Goal: Task Accomplishment & Management: Complete application form

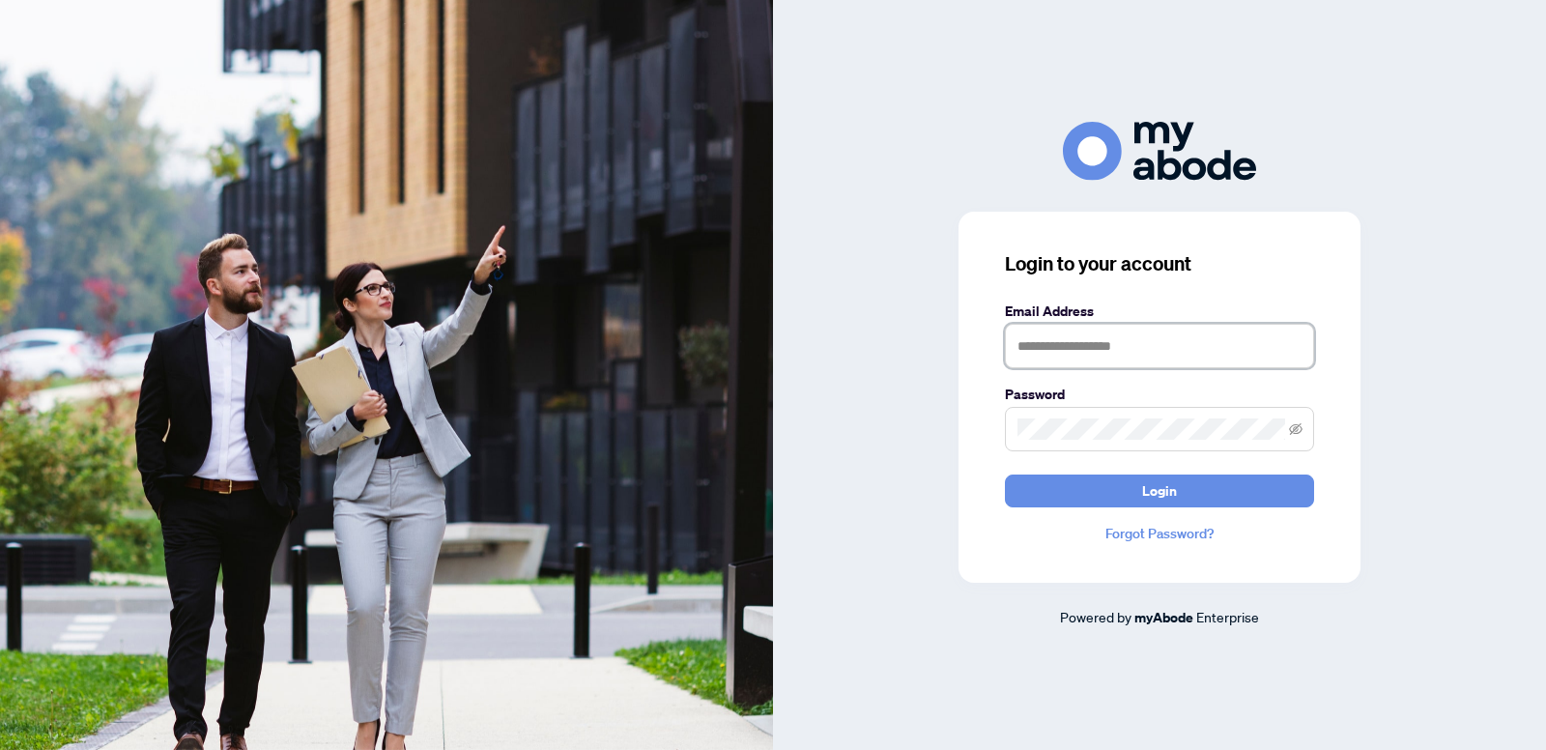
click at [1144, 348] on input "text" at bounding box center [1159, 346] width 309 height 44
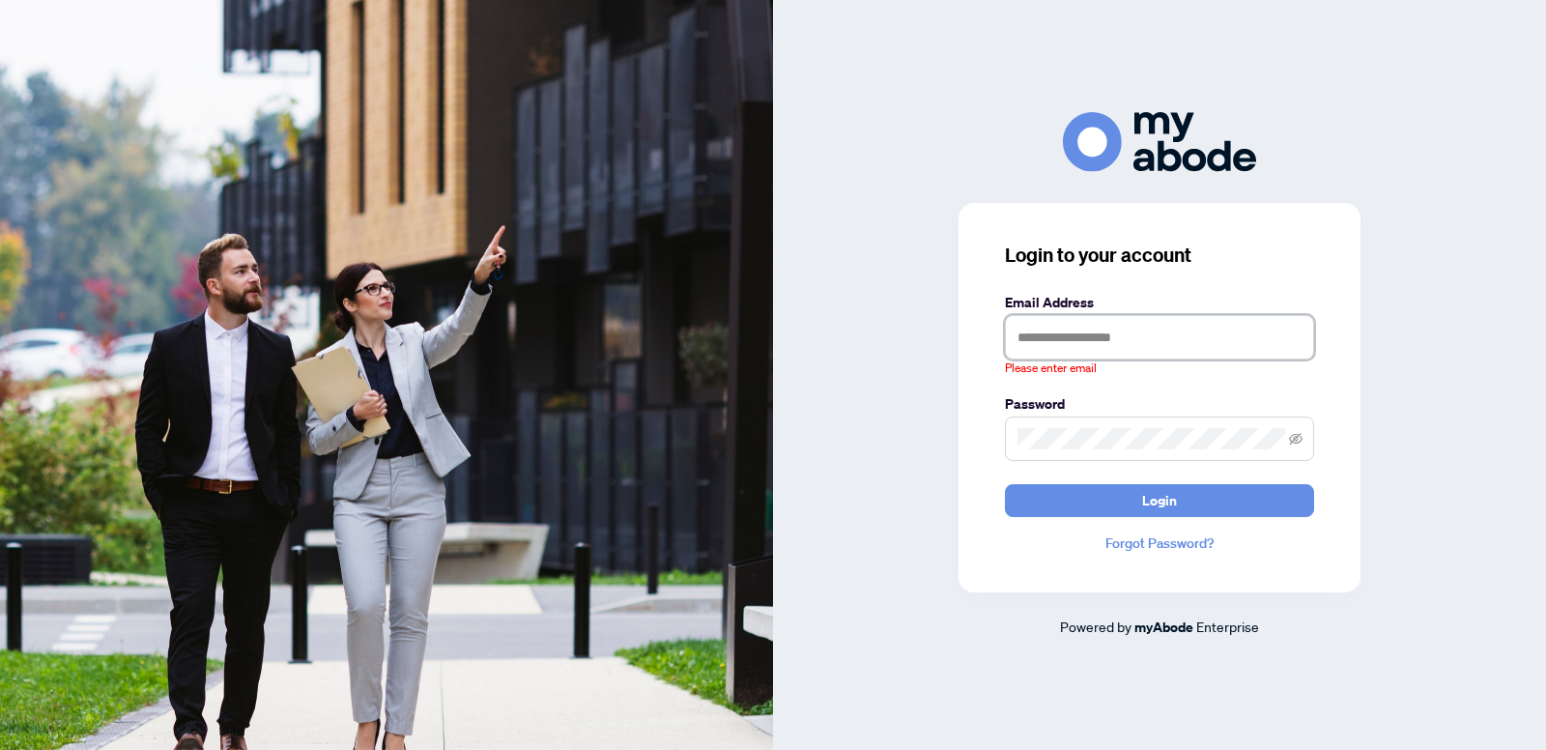
type input "**********"
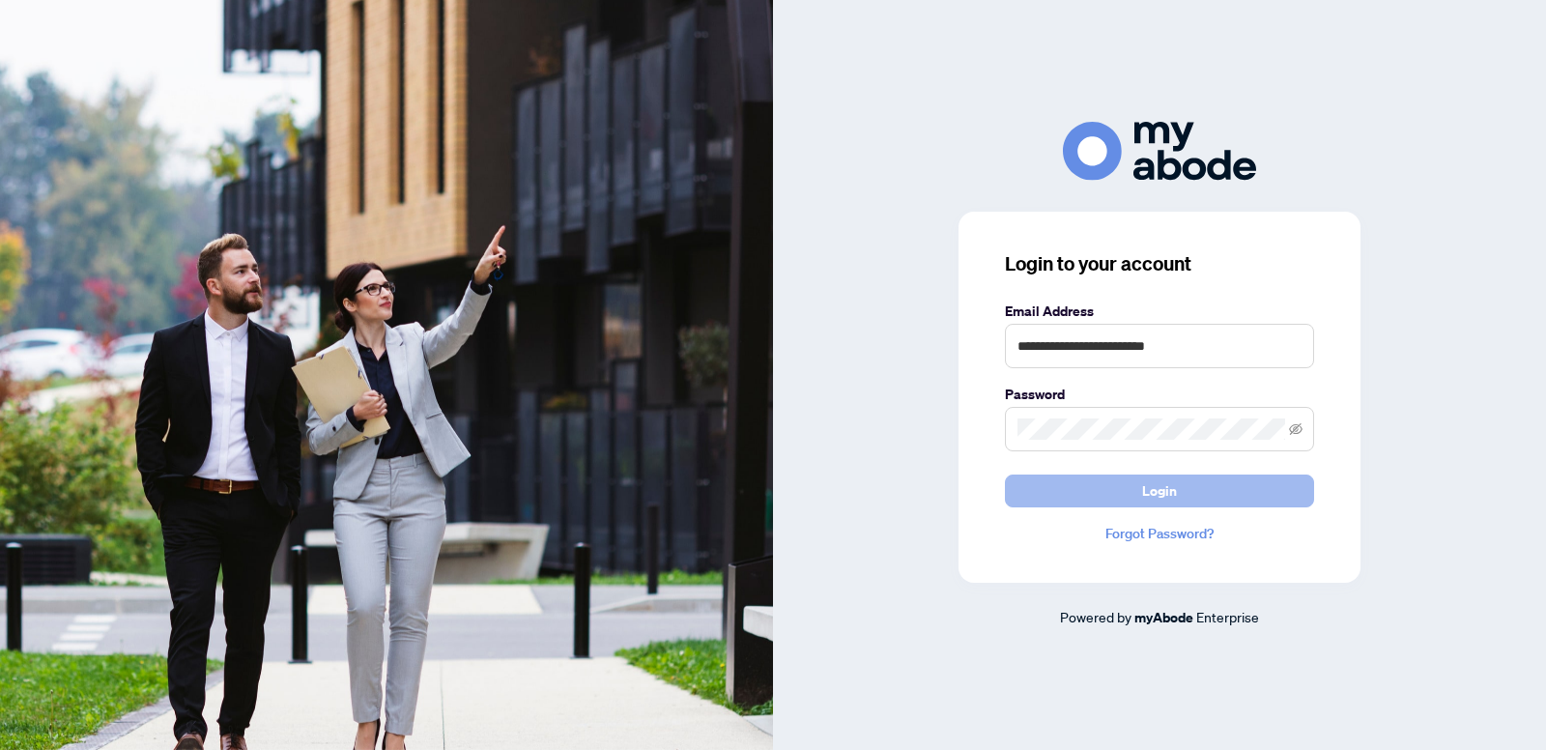
click at [1232, 484] on button "Login" at bounding box center [1159, 490] width 309 height 33
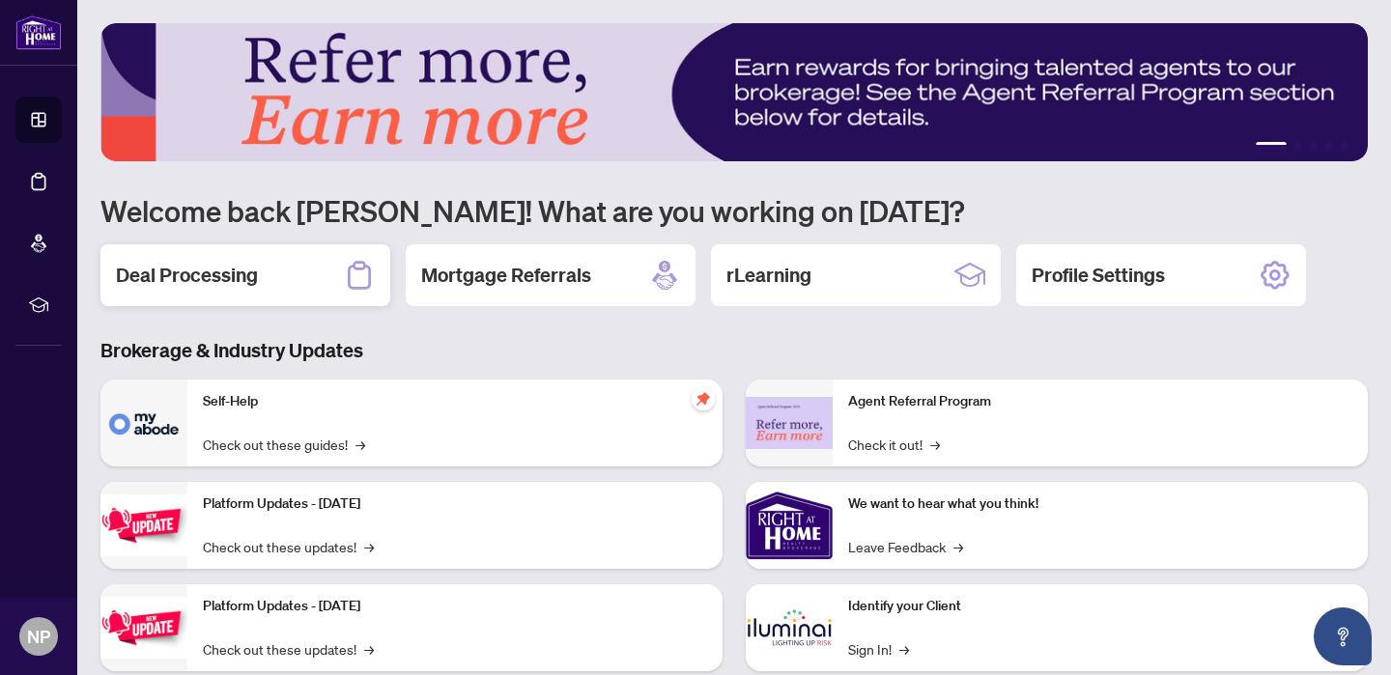
click at [256, 279] on div "Deal Processing" at bounding box center [245, 275] width 290 height 62
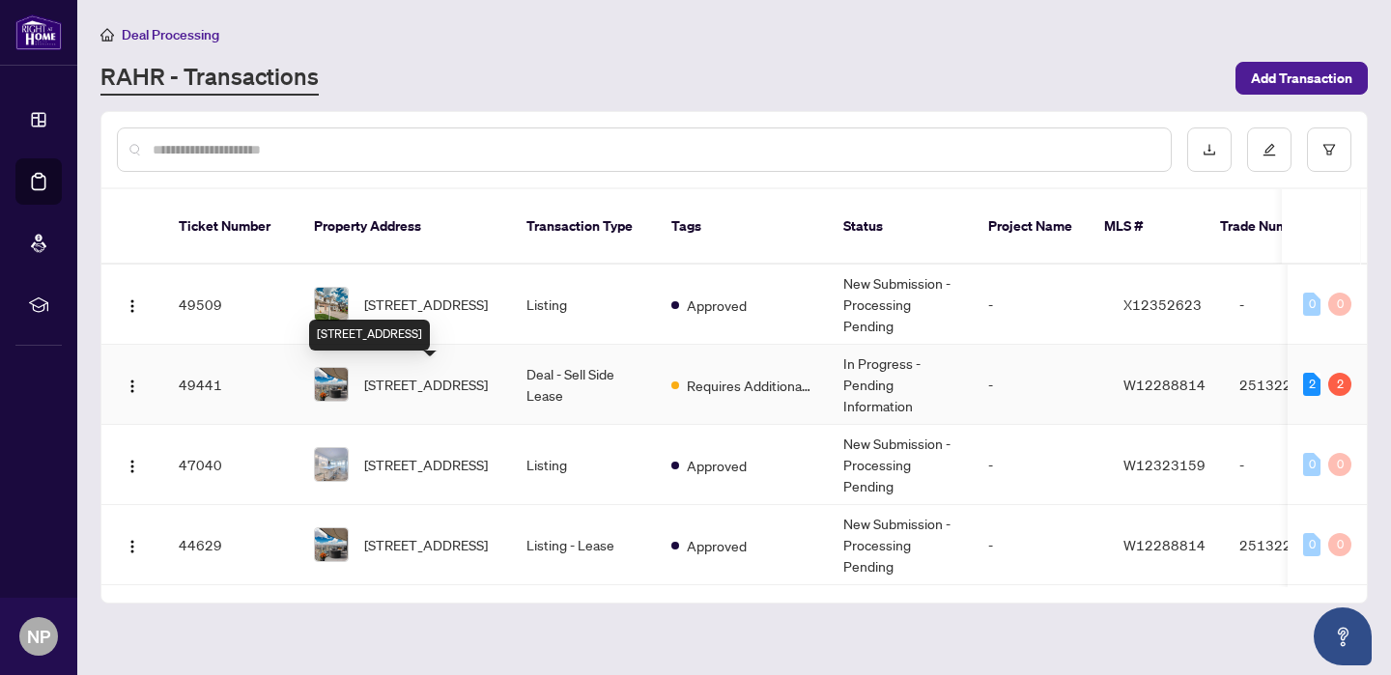
click at [407, 386] on span "[STREET_ADDRESS]" at bounding box center [426, 384] width 124 height 21
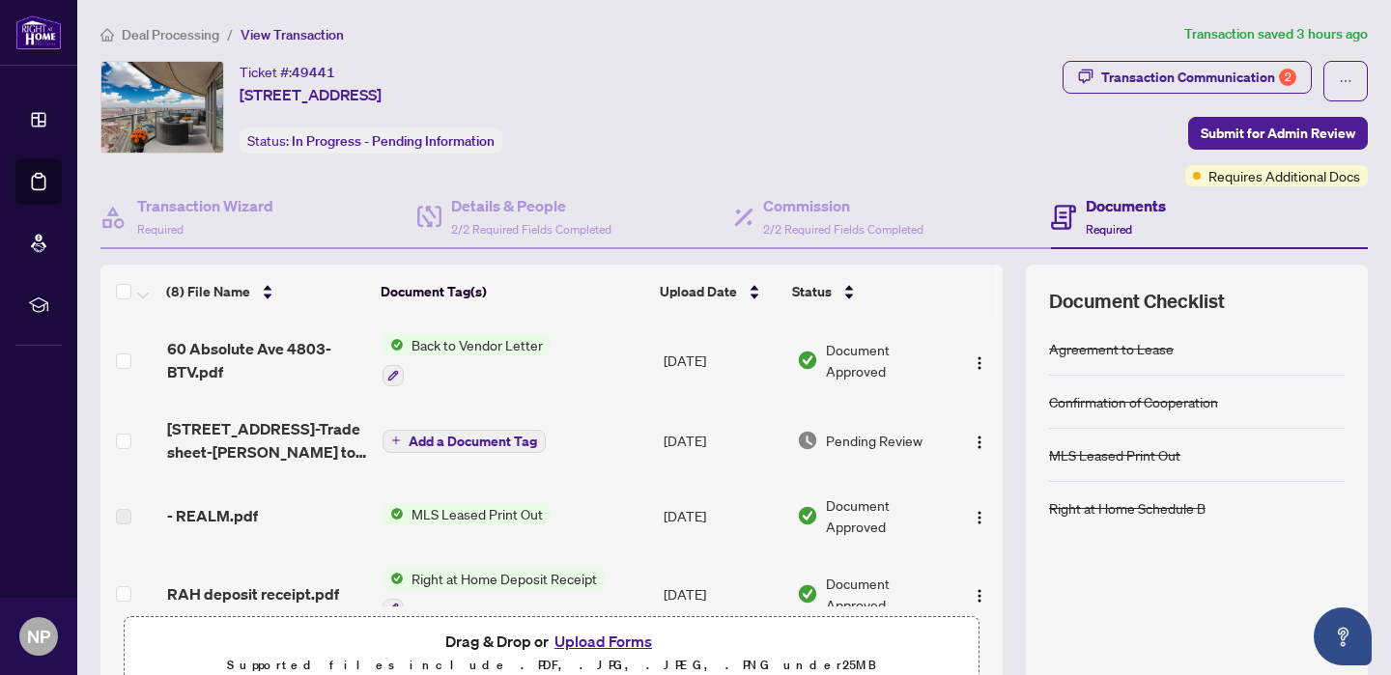
click at [1267, 184] on span "Requires Additional Docs" at bounding box center [1284, 175] width 152 height 21
click at [1229, 186] on div "Documents Required" at bounding box center [1209, 217] width 317 height 63
click at [975, 142] on div "Ticket #: 49441 [STREET_ADDRESS] Status: In Progress - Pending Information" at bounding box center [577, 107] width 954 height 93
click at [1242, 76] on div "Transaction Communication 2" at bounding box center [1198, 77] width 195 height 31
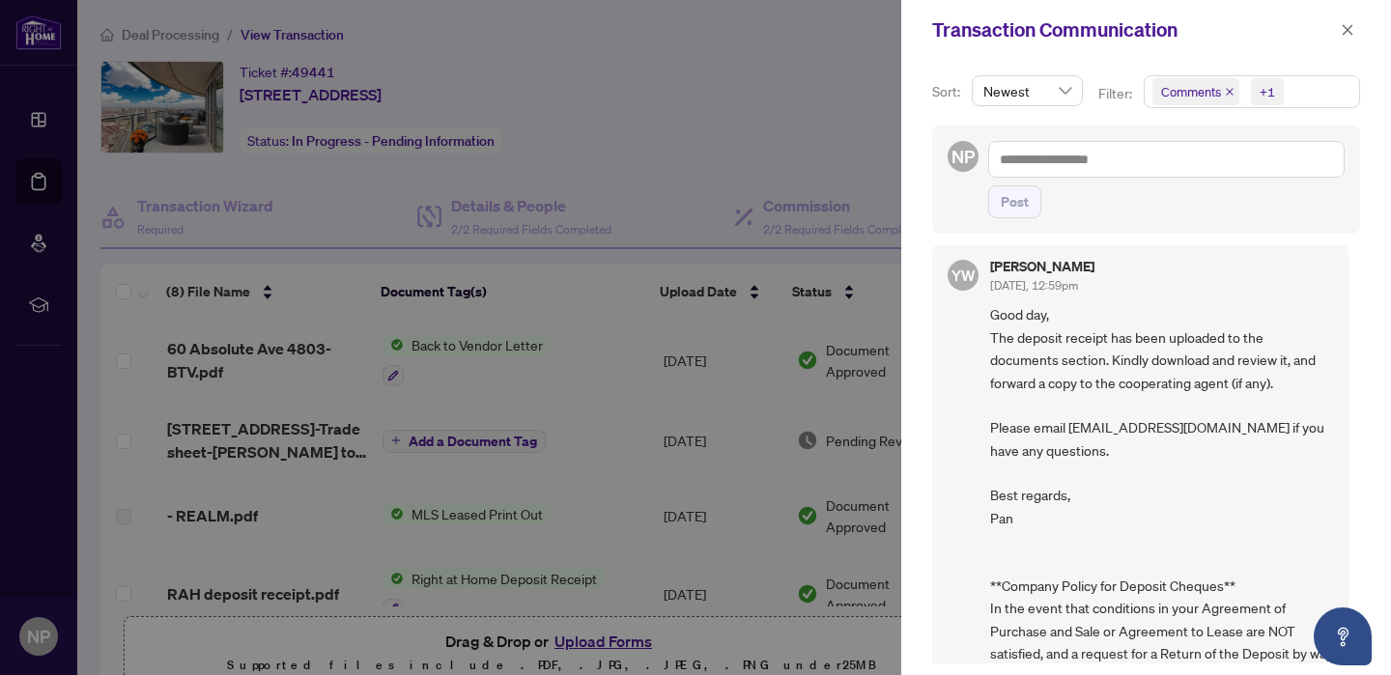
scroll to position [838, 0]
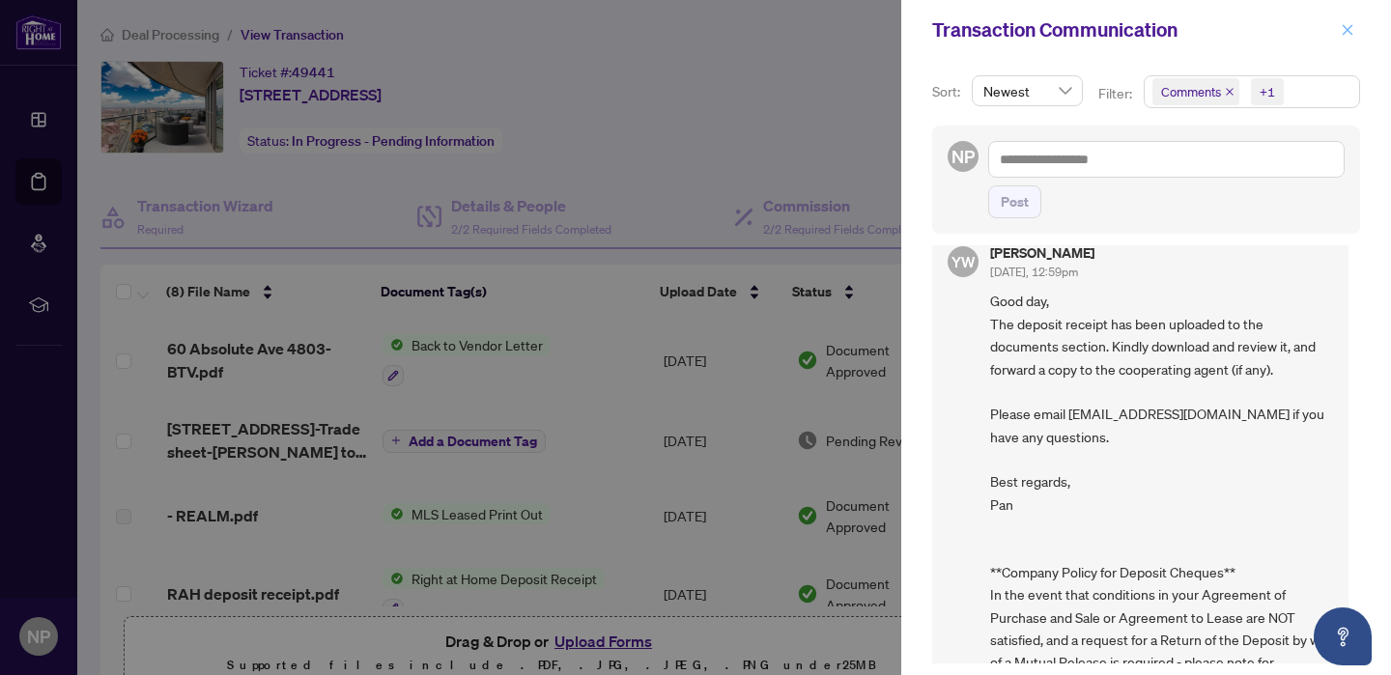
click at [1356, 35] on button "button" at bounding box center [1347, 29] width 25 height 23
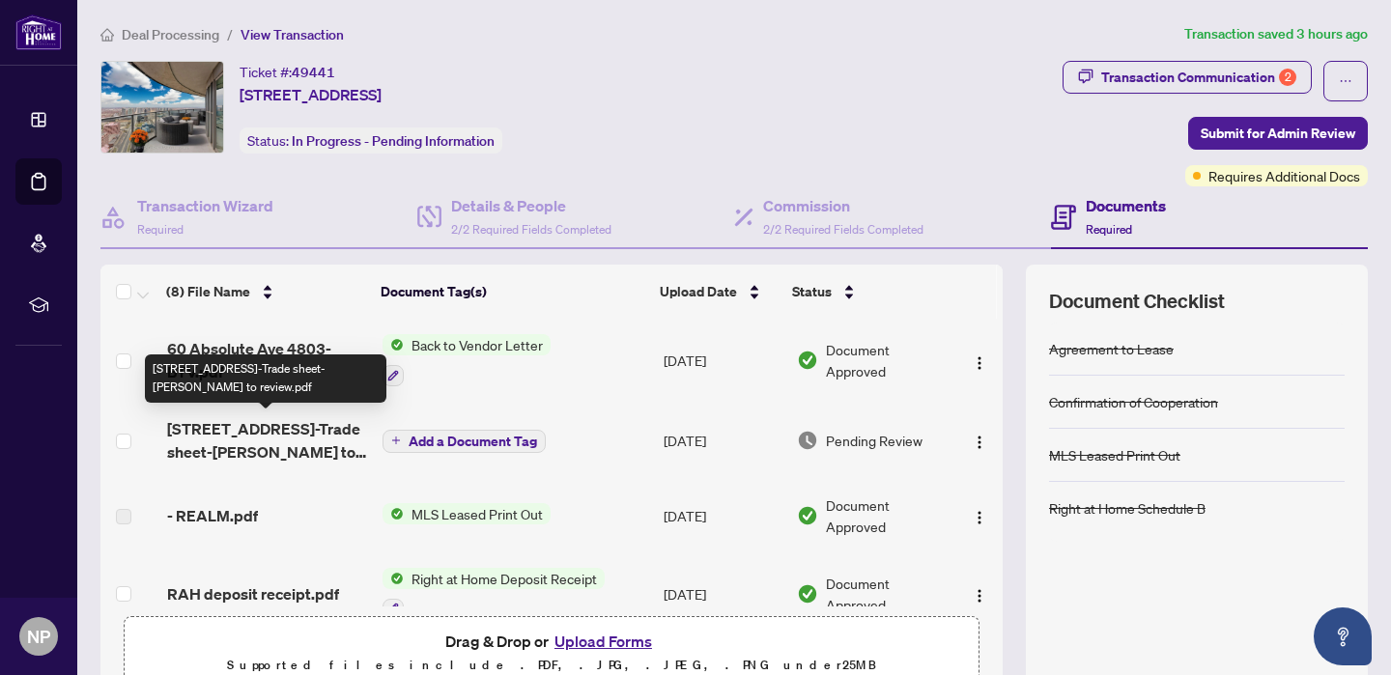
click at [268, 449] on span "[STREET_ADDRESS]-Trade sheet-[PERSON_NAME] to review.pdf" at bounding box center [267, 440] width 200 height 46
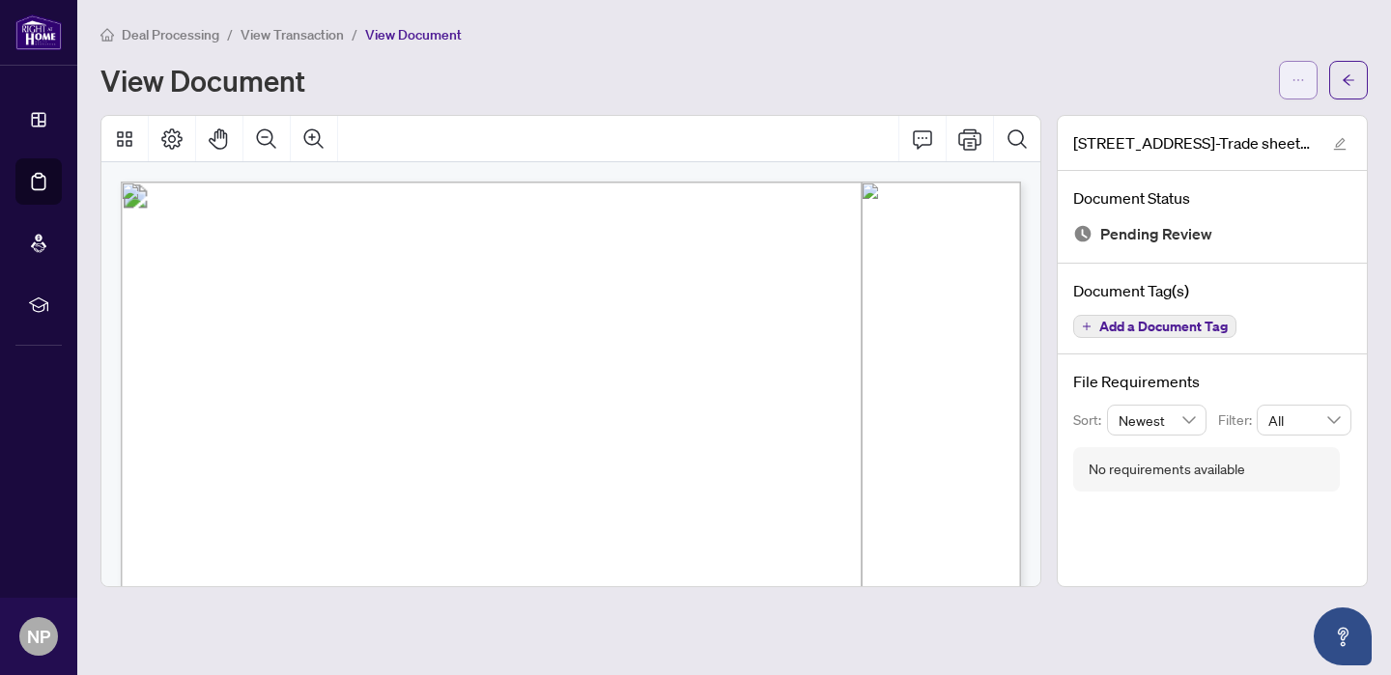
click at [1294, 76] on icon "ellipsis" at bounding box center [1298, 80] width 14 height 14
click at [1211, 122] on span "Download" at bounding box center [1228, 122] width 147 height 21
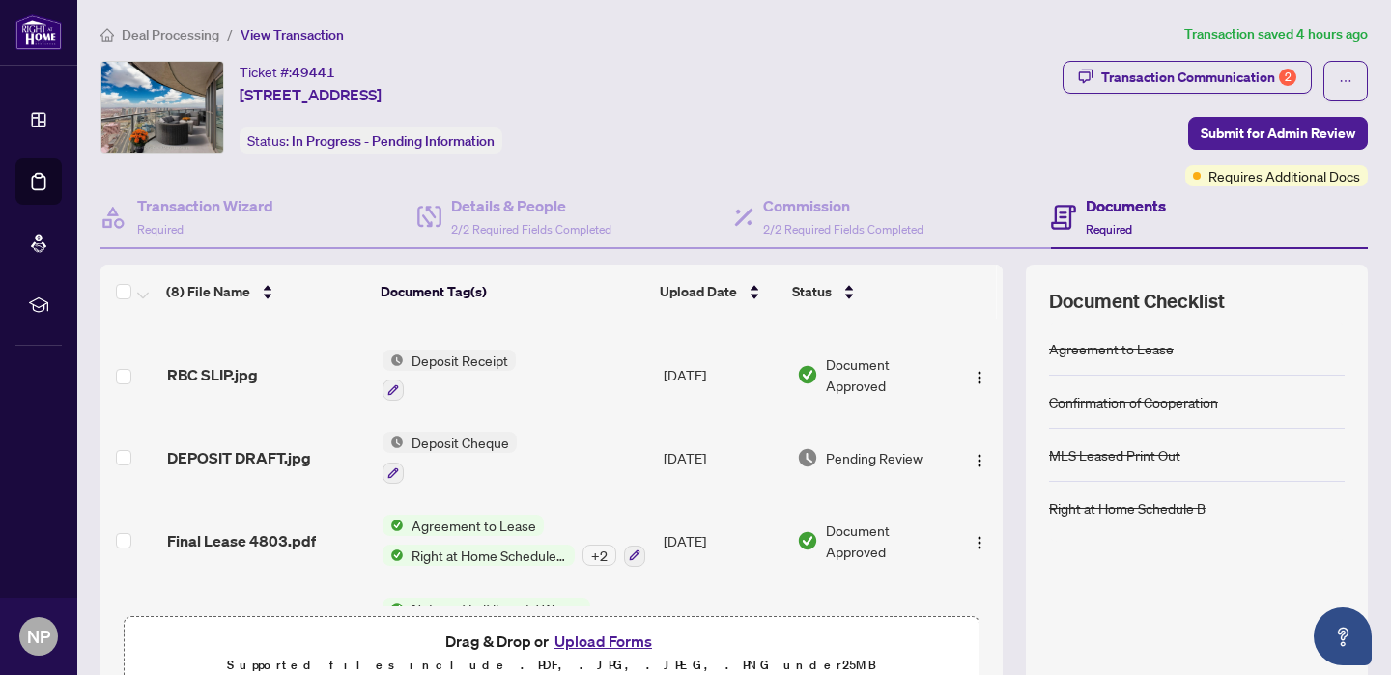
scroll to position [361, 0]
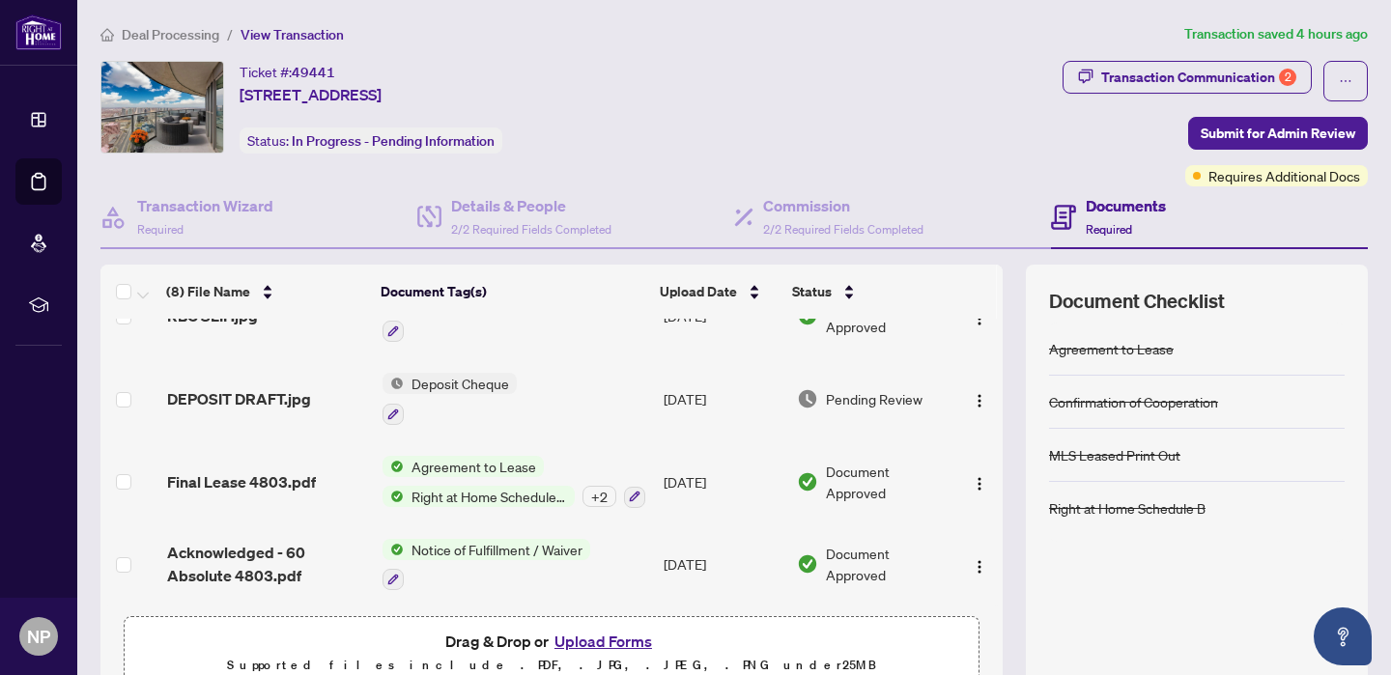
click at [616, 636] on button "Upload Forms" at bounding box center [603, 641] width 109 height 25
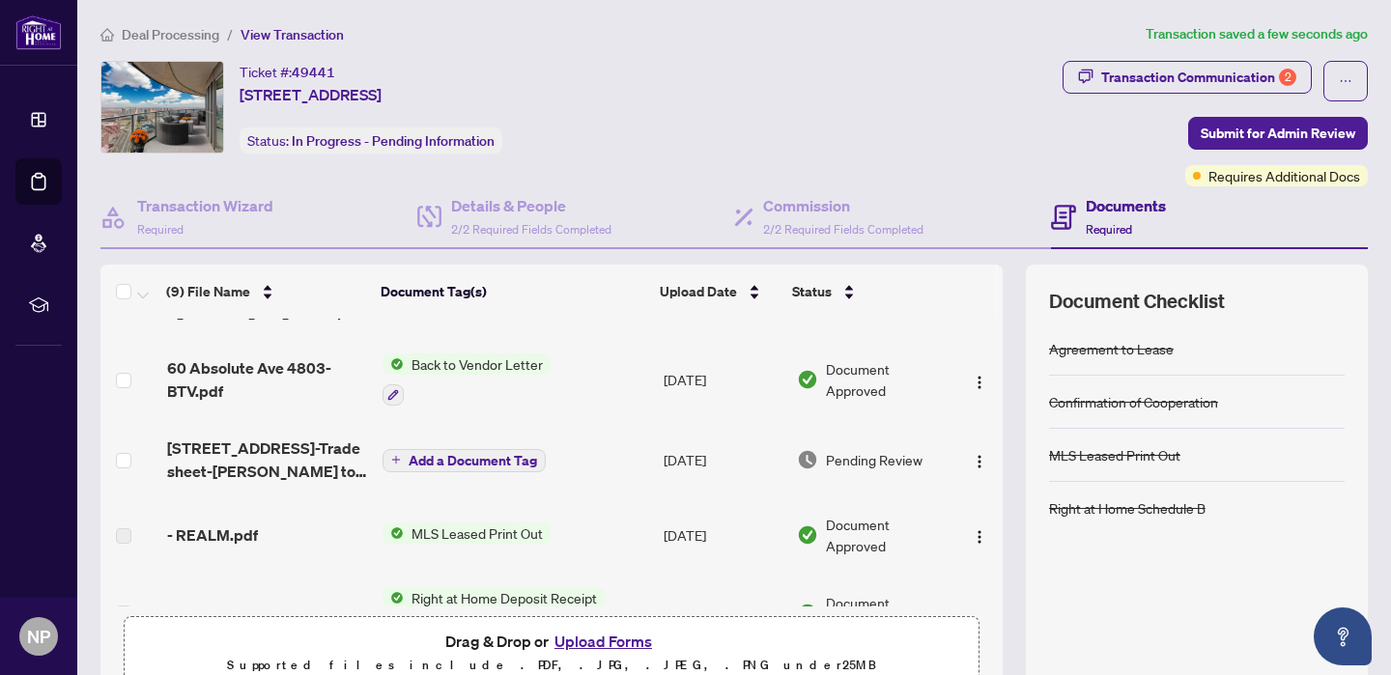
scroll to position [0, 0]
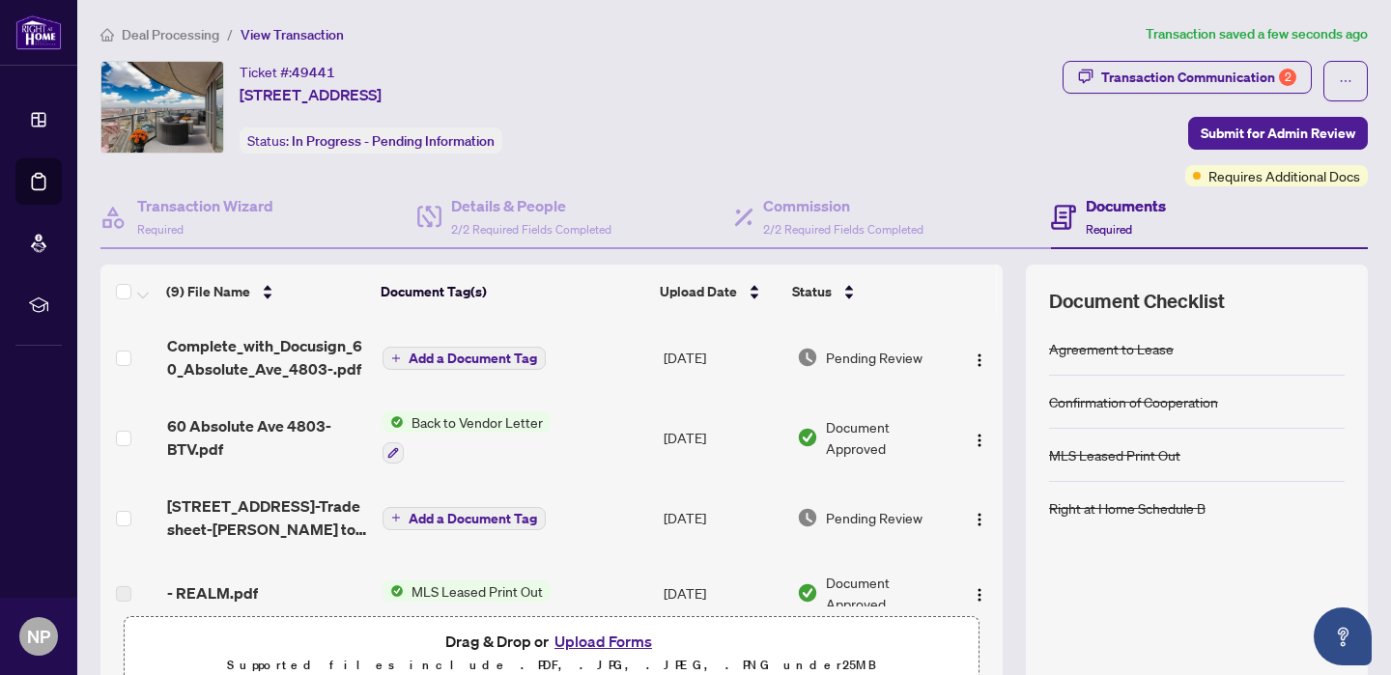
click at [457, 359] on span "Add a Document Tag" at bounding box center [473, 359] width 128 height 14
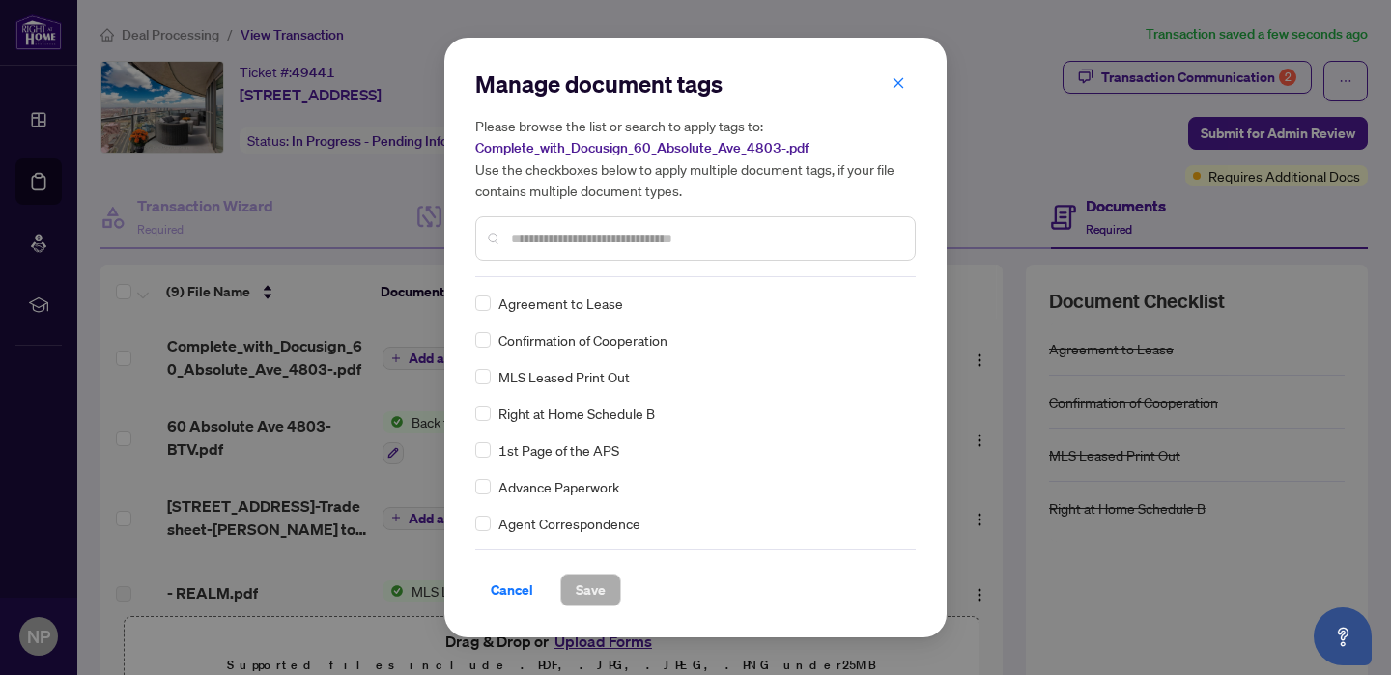
click at [598, 238] on input "text" at bounding box center [705, 238] width 388 height 21
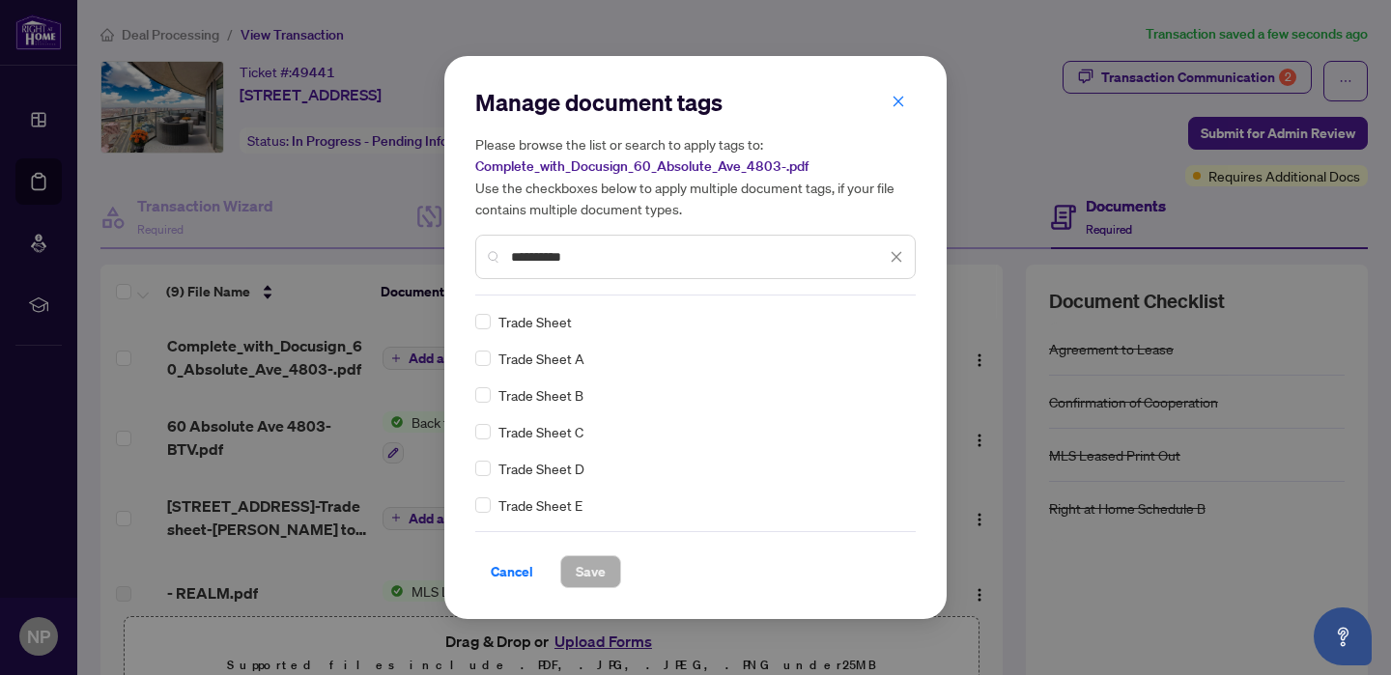
type input "**********"
click at [539, 319] on span "Trade Sheet" at bounding box center [534, 321] width 73 height 21
click at [576, 582] on span "Save" at bounding box center [591, 571] width 30 height 31
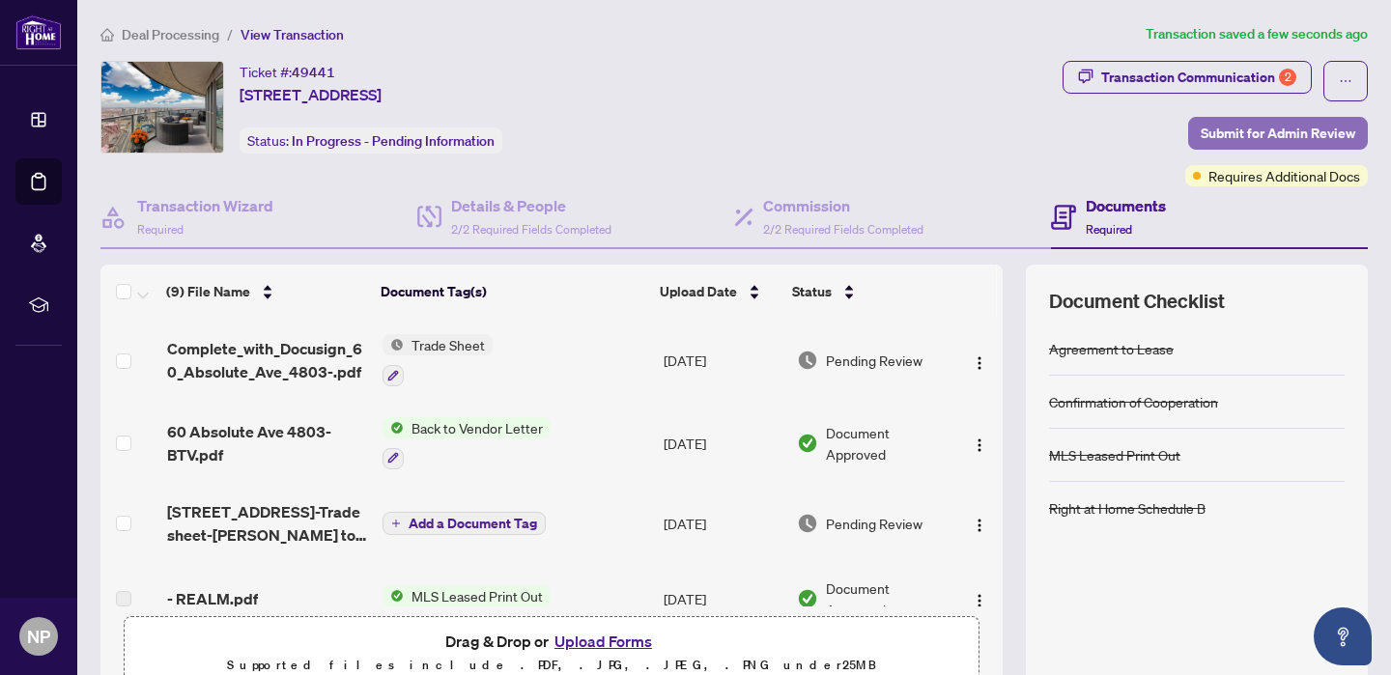
click at [1293, 134] on span "Submit for Admin Review" at bounding box center [1278, 133] width 155 height 31
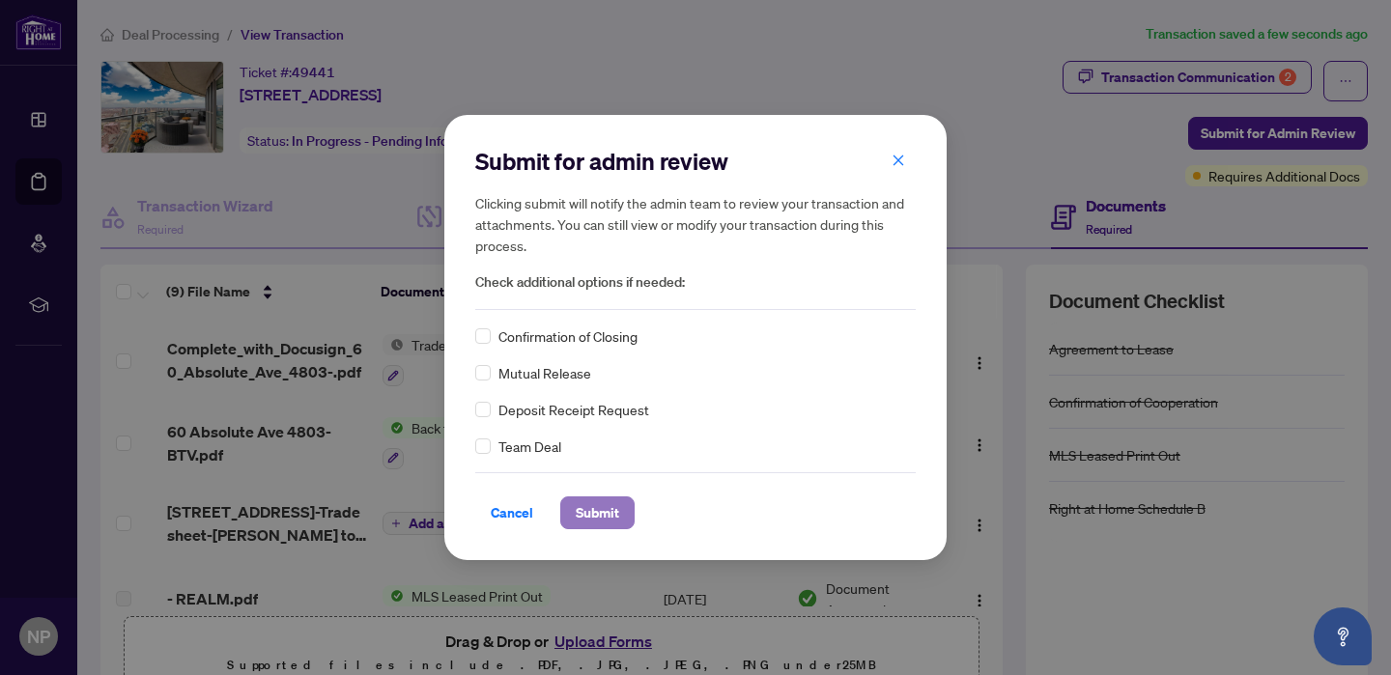
click at [576, 505] on span "Submit" at bounding box center [597, 512] width 43 height 31
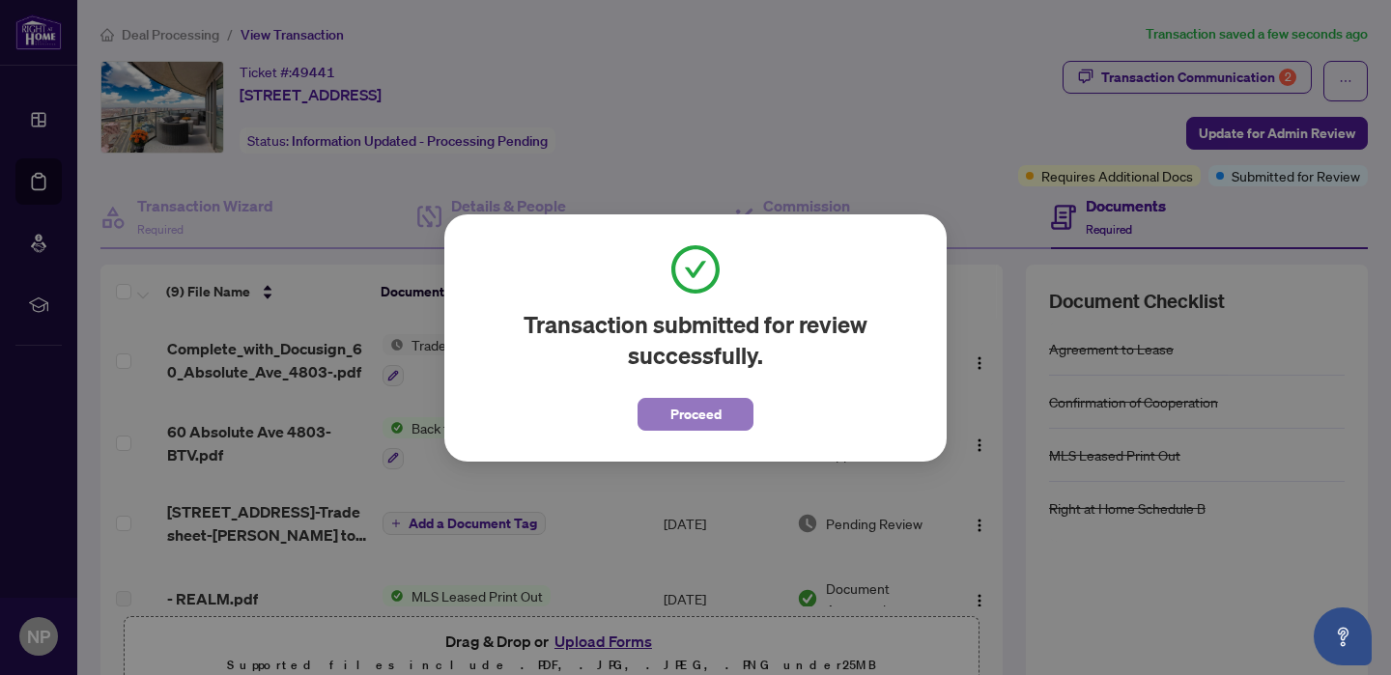
click at [695, 412] on span "Proceed" at bounding box center [695, 414] width 51 height 31
